Goal: Task Accomplishment & Management: Complete application form

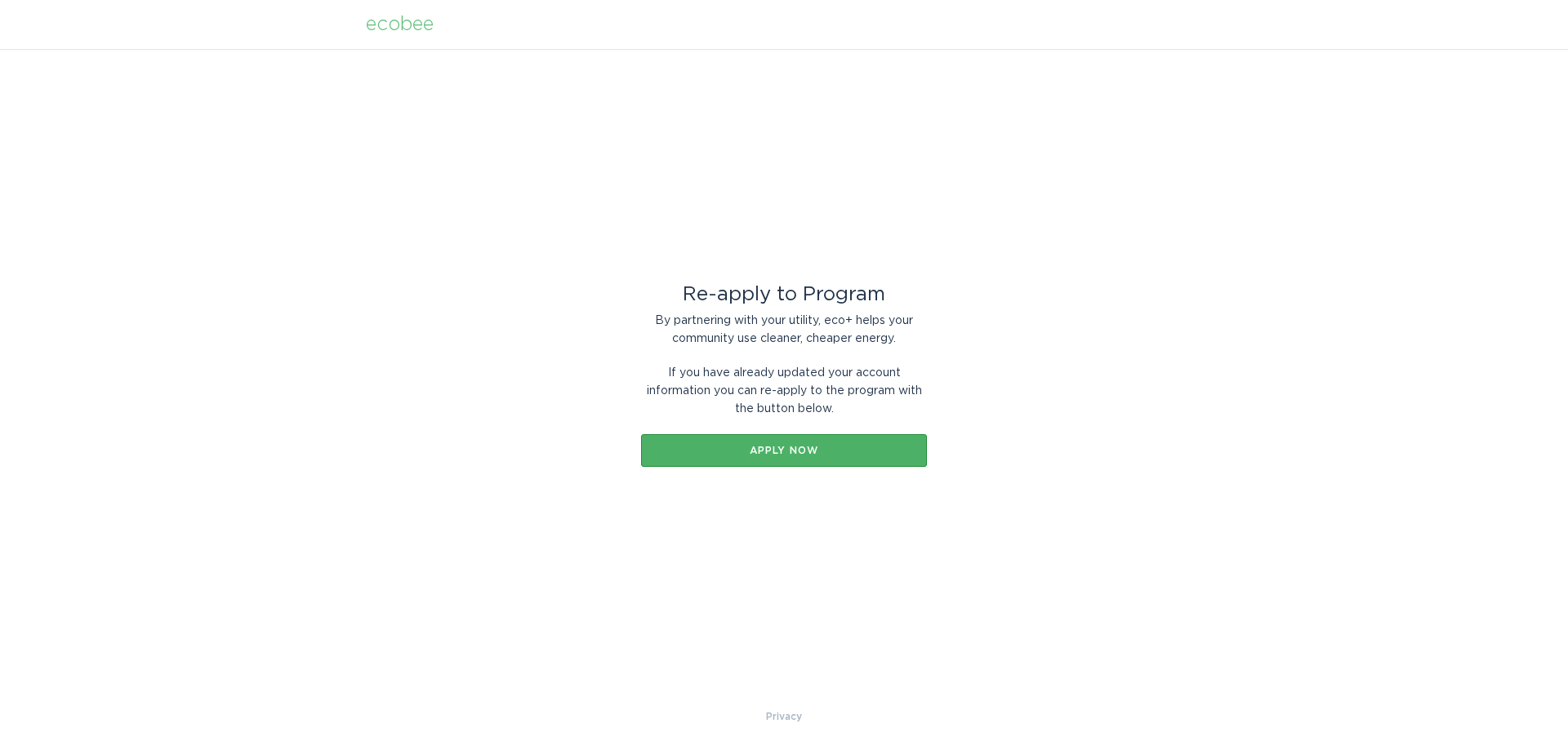
click at [802, 446] on div "Apply now" at bounding box center [784, 450] width 270 height 10
